Goal: Find specific page/section: Find specific page/section

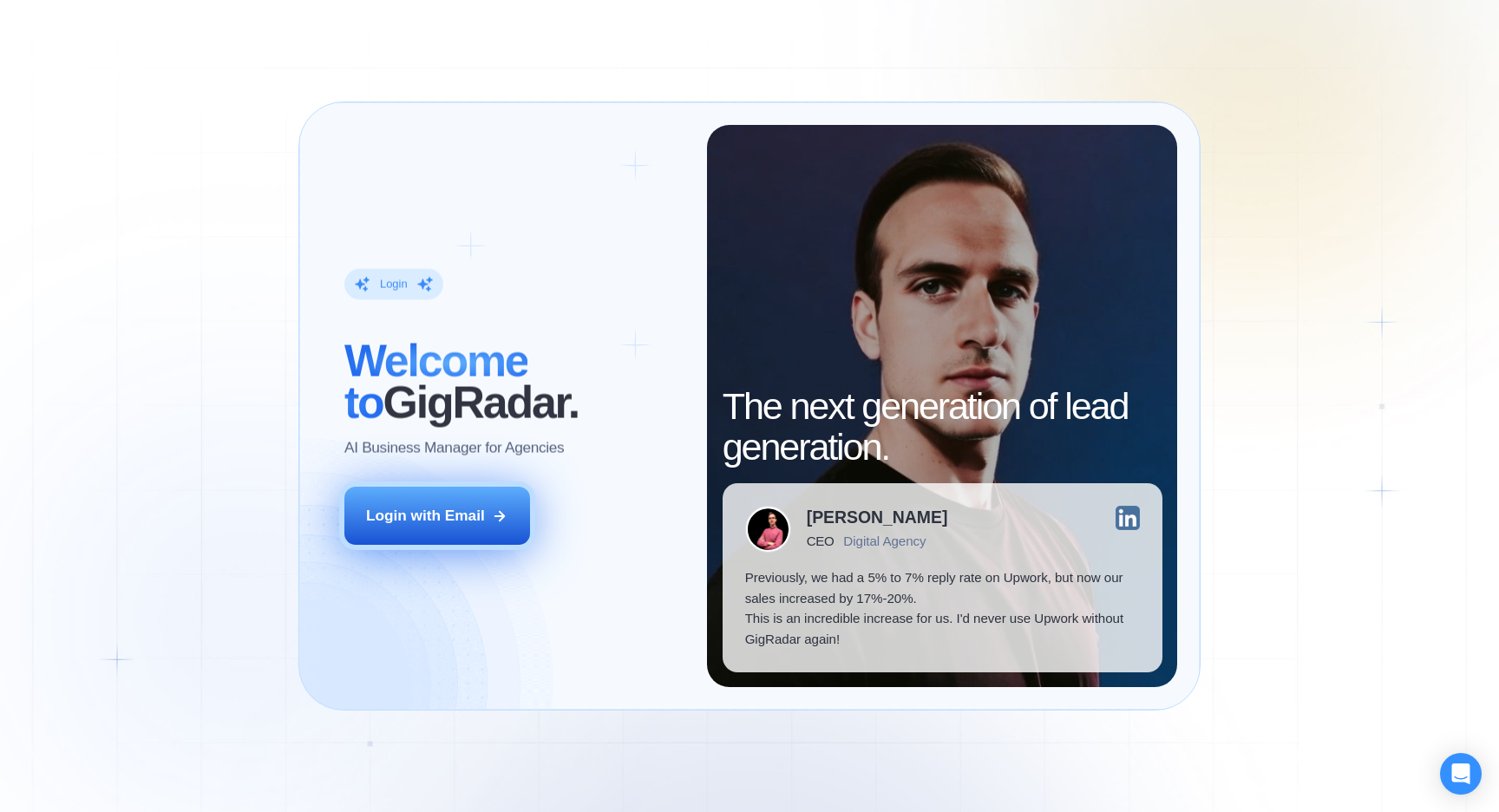
click at [455, 523] on div "Login with Email" at bounding box center [425, 516] width 119 height 21
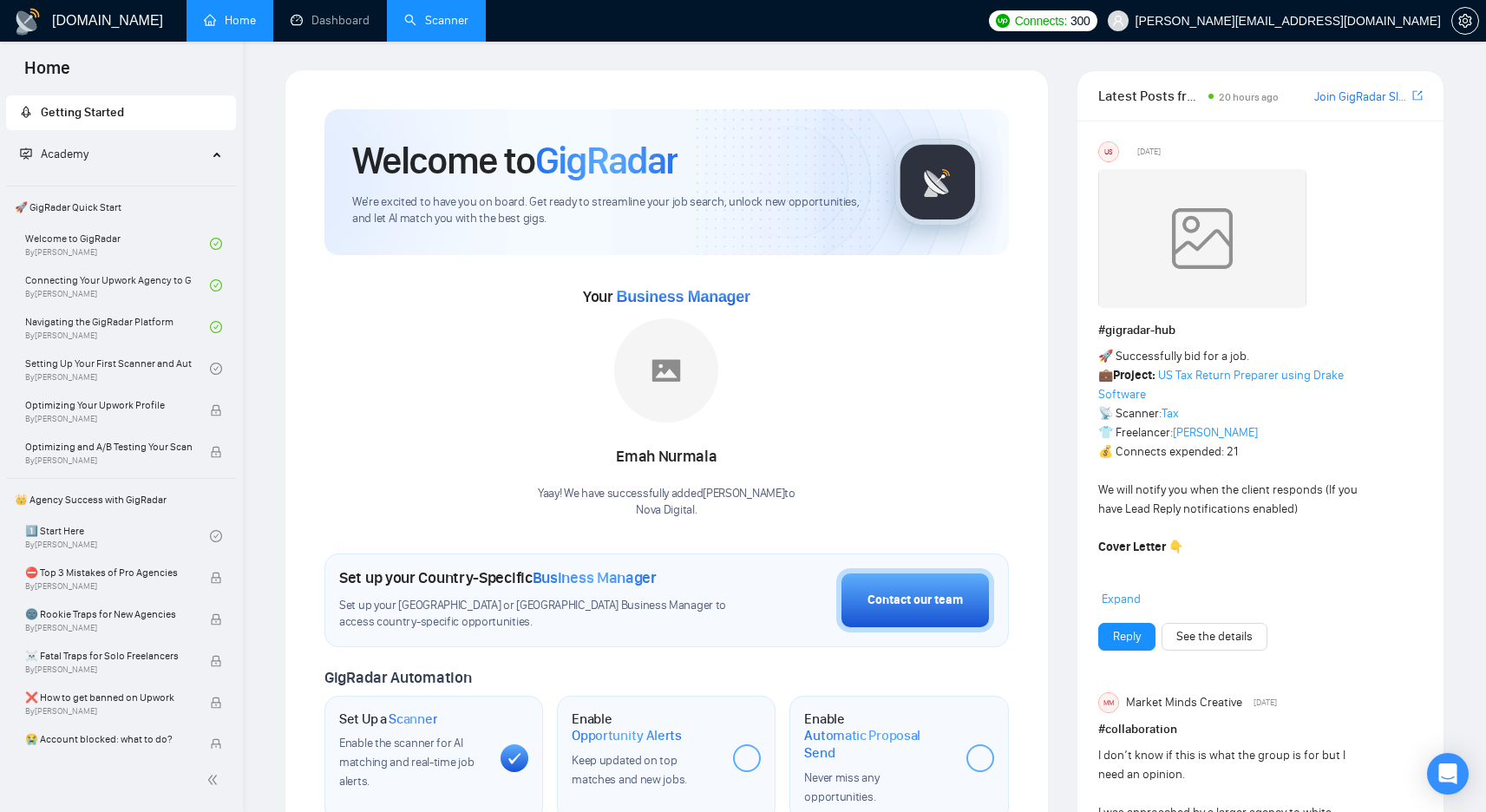
click at [427, 13] on link "Scanner" at bounding box center [436, 20] width 64 height 15
